Goal: Information Seeking & Learning: Find specific page/section

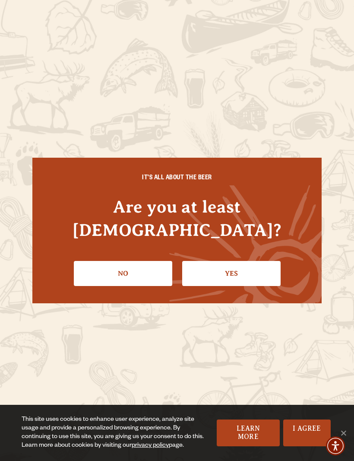
click at [256, 265] on link "Yes" at bounding box center [231, 273] width 99 height 25
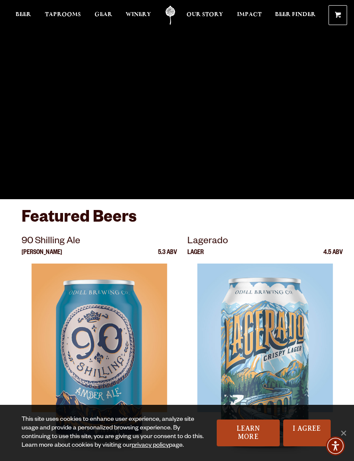
click at [69, 17] on span "Taprooms" at bounding box center [63, 14] width 36 height 7
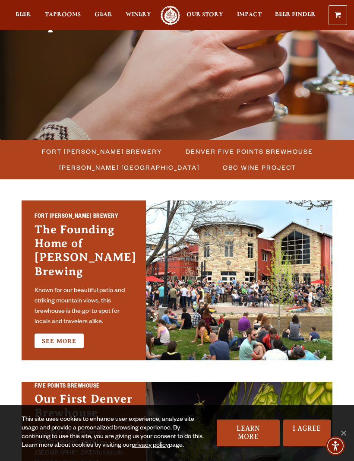
scroll to position [149, 0]
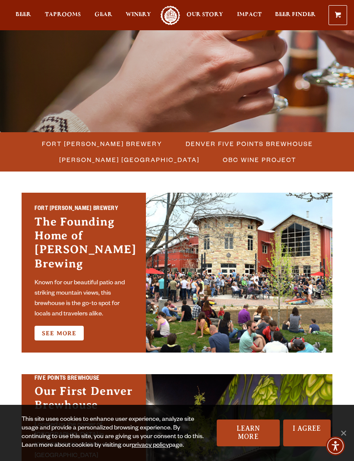
click at [68, 328] on link "See More" at bounding box center [59, 333] width 49 height 15
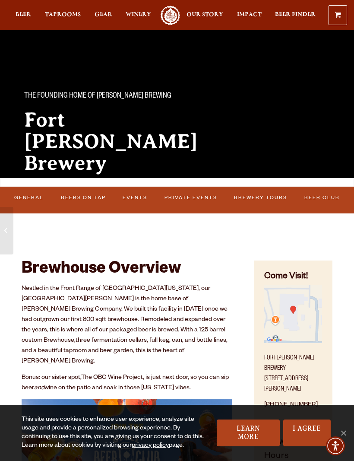
scroll to position [20, 0]
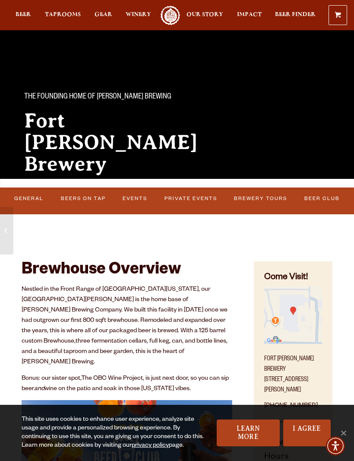
click at [80, 204] on link "Beers on Tap" at bounding box center [83, 199] width 51 height 18
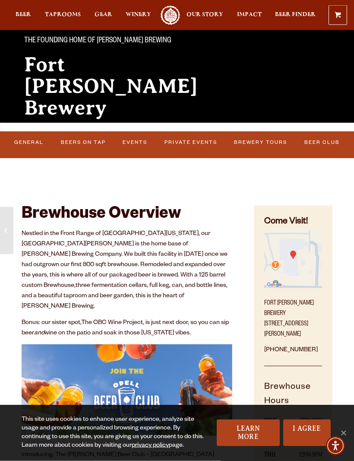
scroll to position [74, 0]
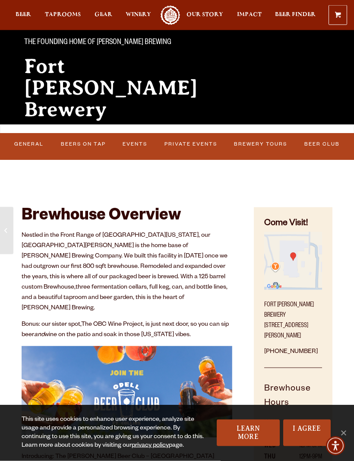
click at [86, 144] on link "Beers on Tap" at bounding box center [83, 145] width 51 height 18
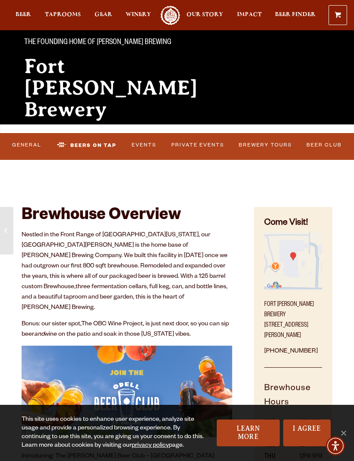
click at [94, 147] on link "Beers on Tap" at bounding box center [87, 145] width 67 height 20
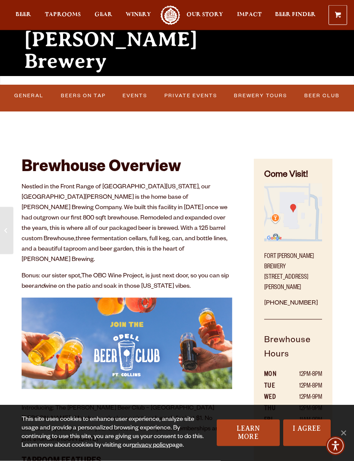
scroll to position [73, 0]
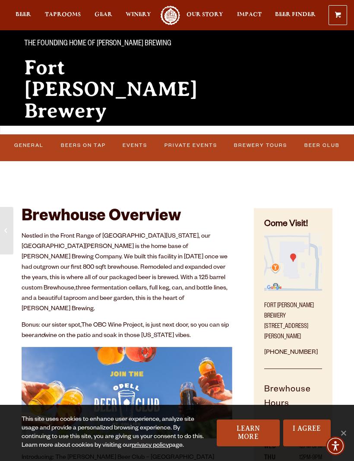
click at [90, 146] on link "Beers on Tap" at bounding box center [83, 146] width 51 height 18
click at [93, 146] on link "Beers on Tap" at bounding box center [87, 147] width 67 height 20
click at [102, 147] on link "Beers on Tap" at bounding box center [87, 147] width 67 height 20
click at [108, 156] on link "Beers on Tap" at bounding box center [87, 147] width 67 height 20
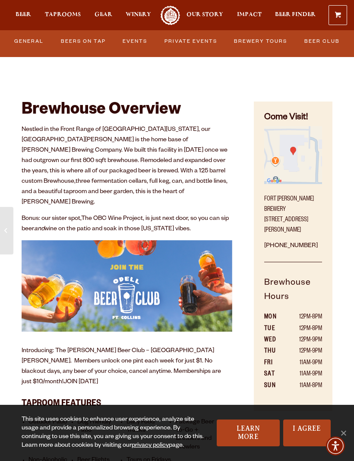
scroll to position [180, 0]
